Goal: Task Accomplishment & Management: Complete application form

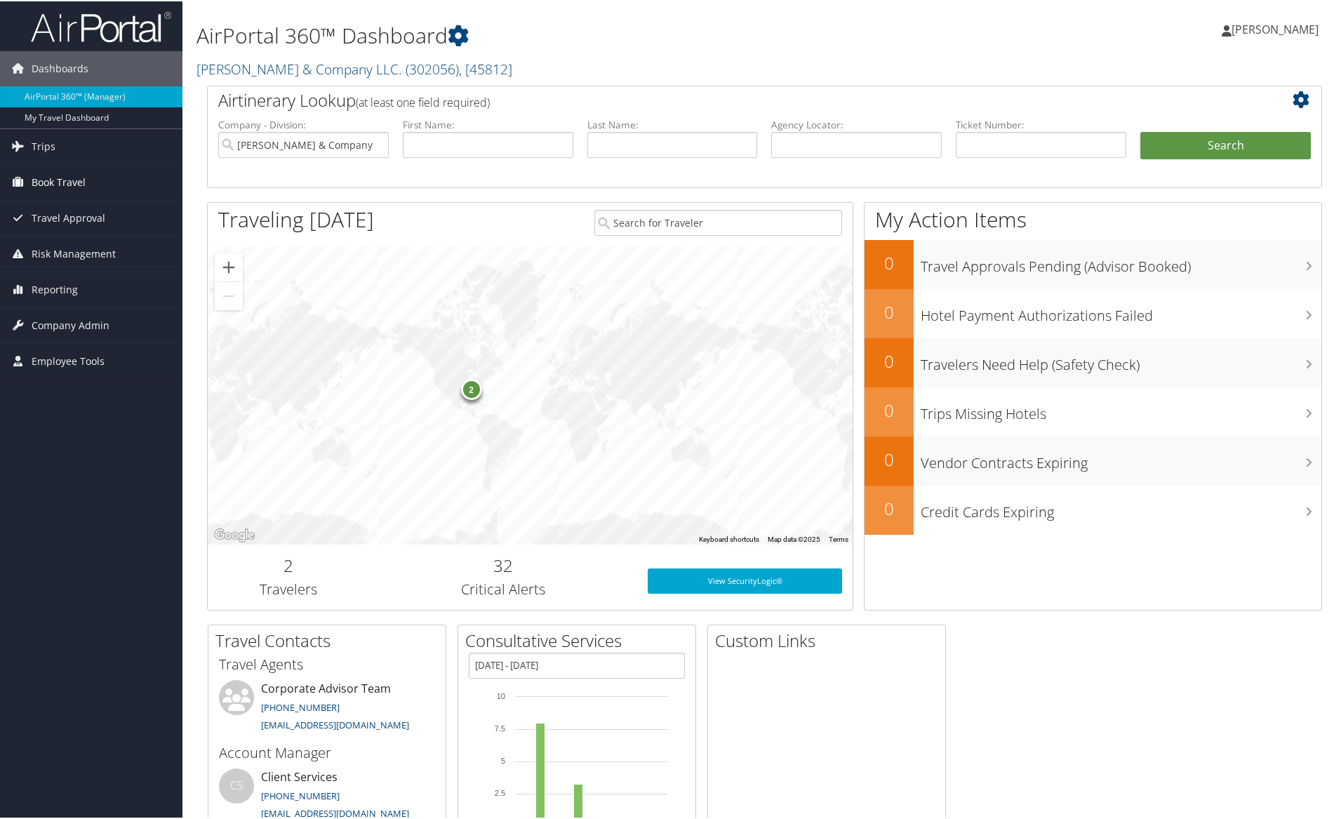
click at [50, 177] on span "Book Travel" at bounding box center [59, 180] width 54 height 35
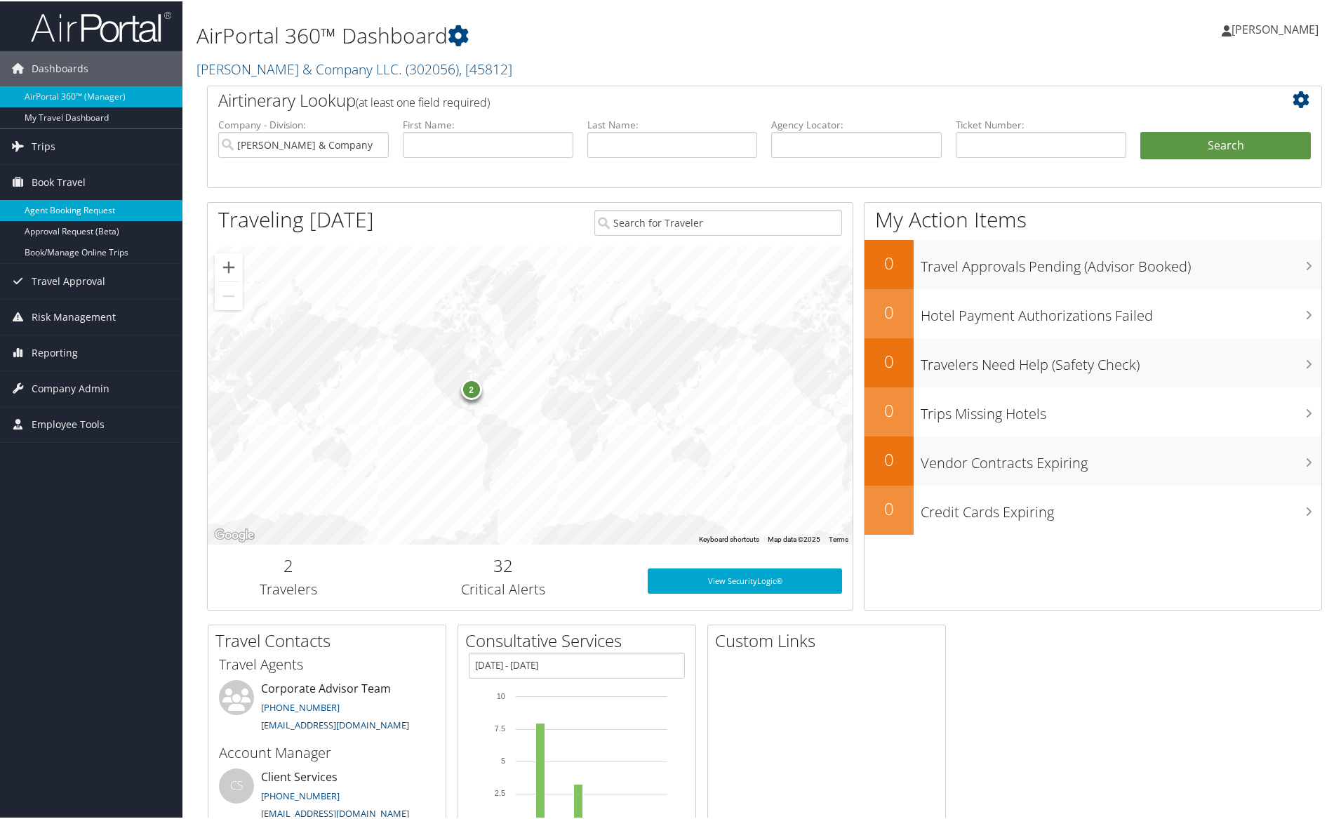
click at [95, 208] on link "Agent Booking Request" at bounding box center [91, 209] width 182 height 21
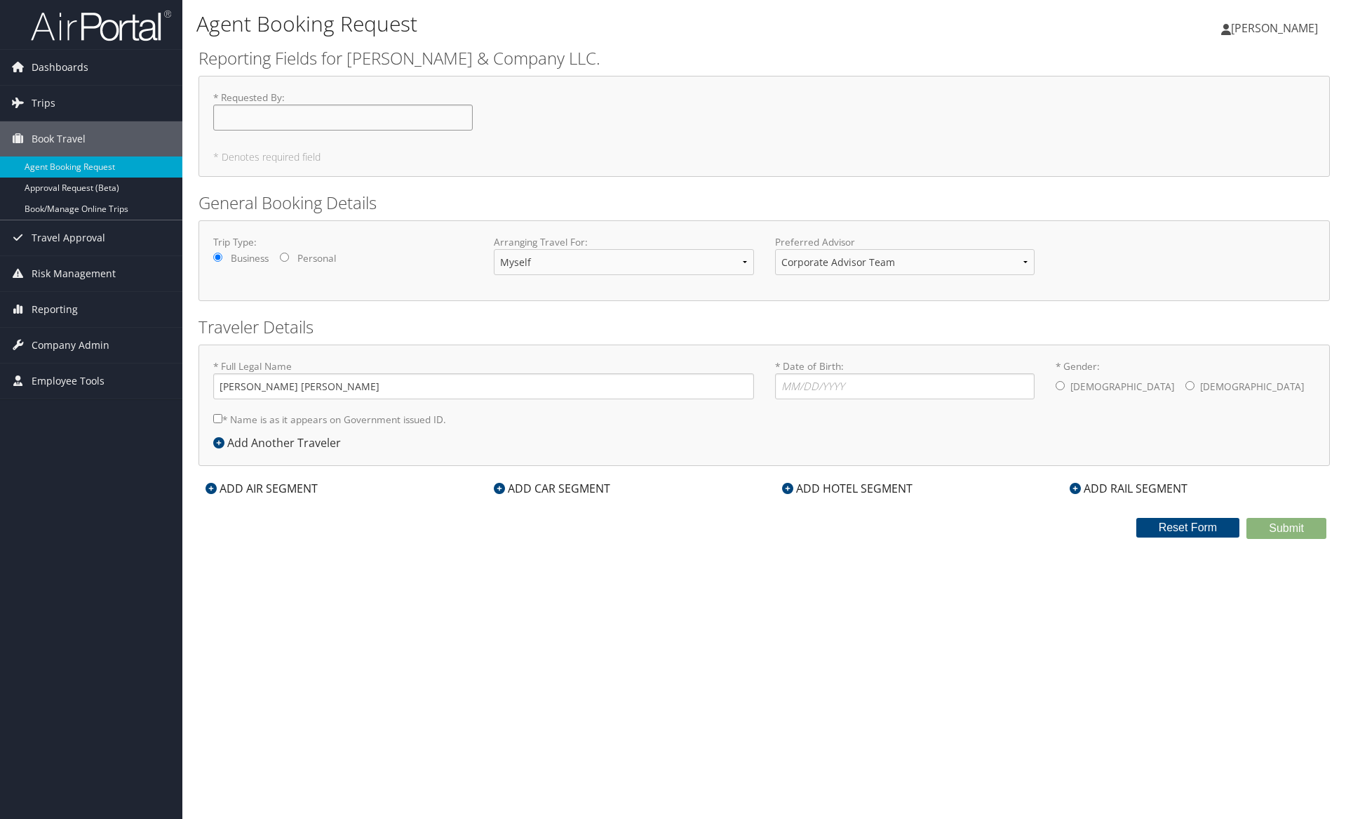
click at [303, 114] on input "* Requested By : Required" at bounding box center [343, 118] width 260 height 26
type input "Tim Smith"
click at [808, 388] on input "* Date of Birth: Invalid Date" at bounding box center [905, 386] width 260 height 26
type input "02/10/1976"
click at [1060, 386] on input "* Gender: Male Female" at bounding box center [1060, 385] width 9 height 9
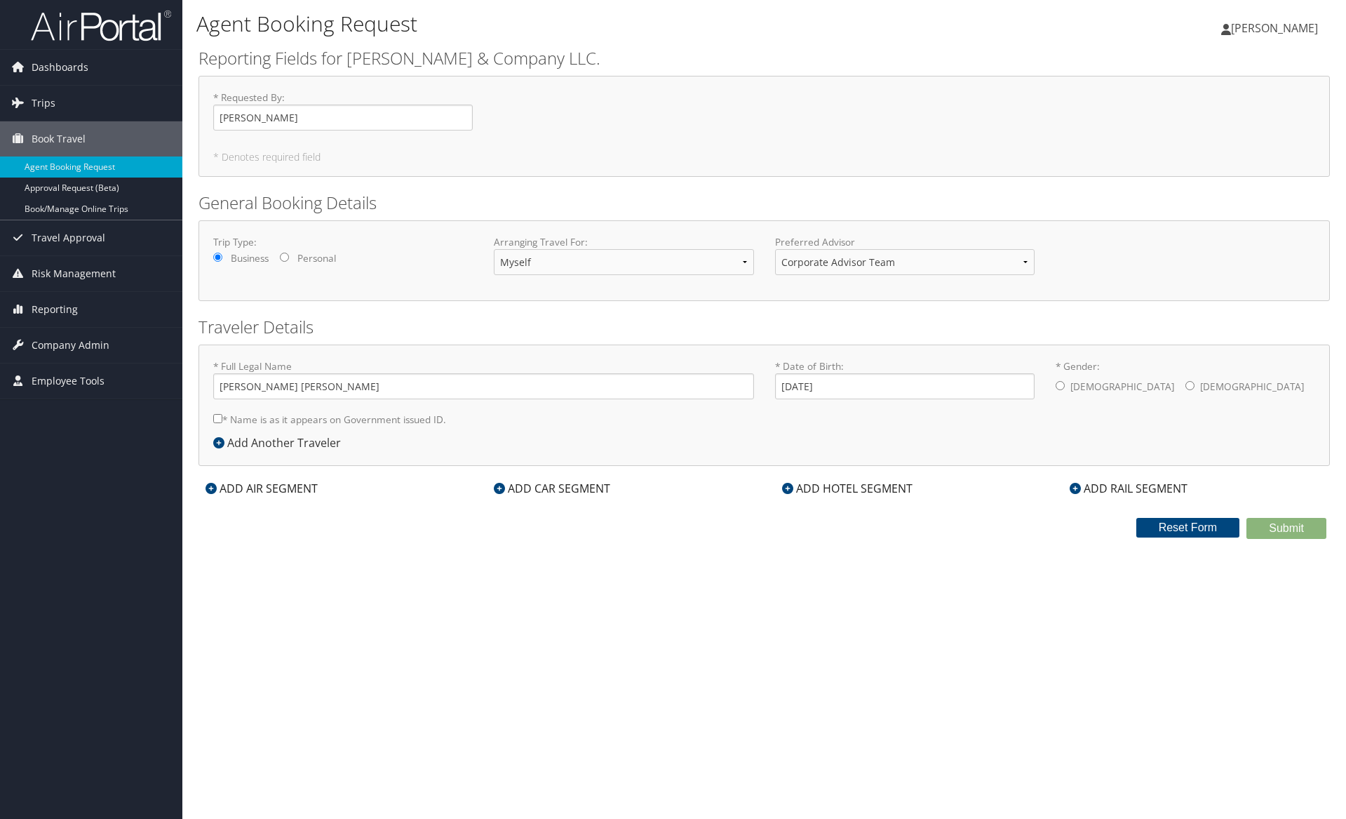
radio input "true"
click at [218, 418] on input "* Name is as it appears on Government issued ID." at bounding box center [217, 418] width 9 height 9
checkbox input "true"
click at [74, 208] on link "Book/Manage Online Trips" at bounding box center [91, 209] width 182 height 21
